Goal: Information Seeking & Learning: Learn about a topic

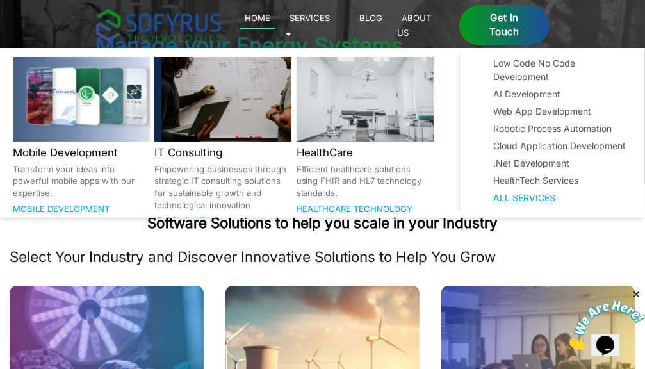
click at [331, 21] on link "Services 🞃" at bounding box center [307, 24] width 45 height 29
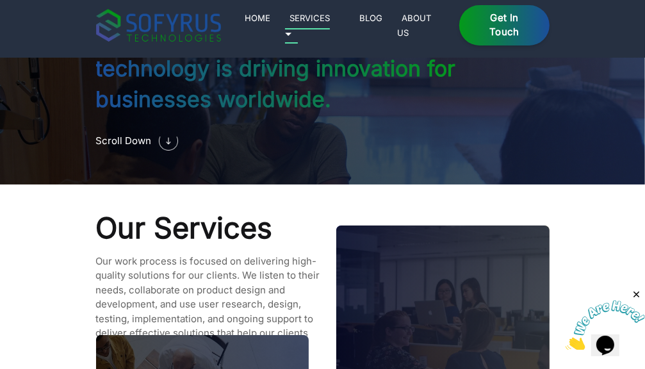
scroll to position [1054, 0]
